Goal: Find specific page/section: Find specific page/section

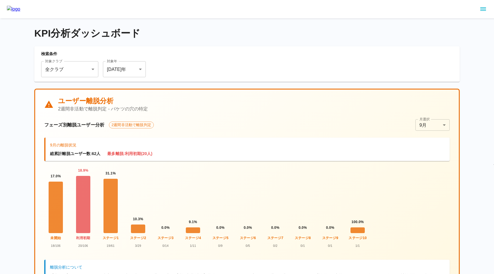
click at [484, 10] on icon "sidemenu" at bounding box center [484, 8] width 6 height 3
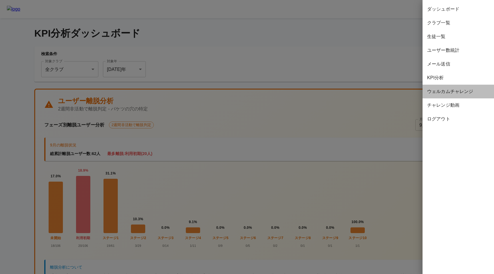
click at [448, 92] on span "ウェルカムチャレンジ" at bounding box center [458, 91] width 62 height 7
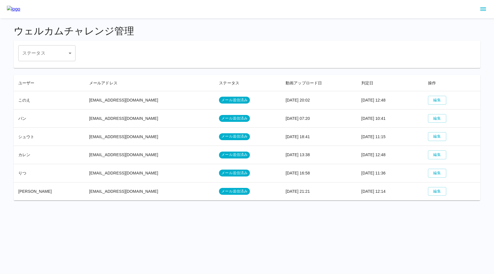
click at [482, 13] on button "sidemenu" at bounding box center [484, 9] width 10 height 10
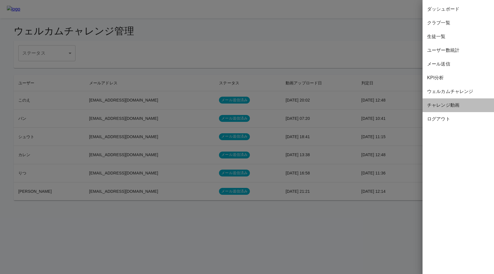
click at [433, 103] on span "チャレンジ動画" at bounding box center [458, 105] width 62 height 7
